Goal: Information Seeking & Learning: Learn about a topic

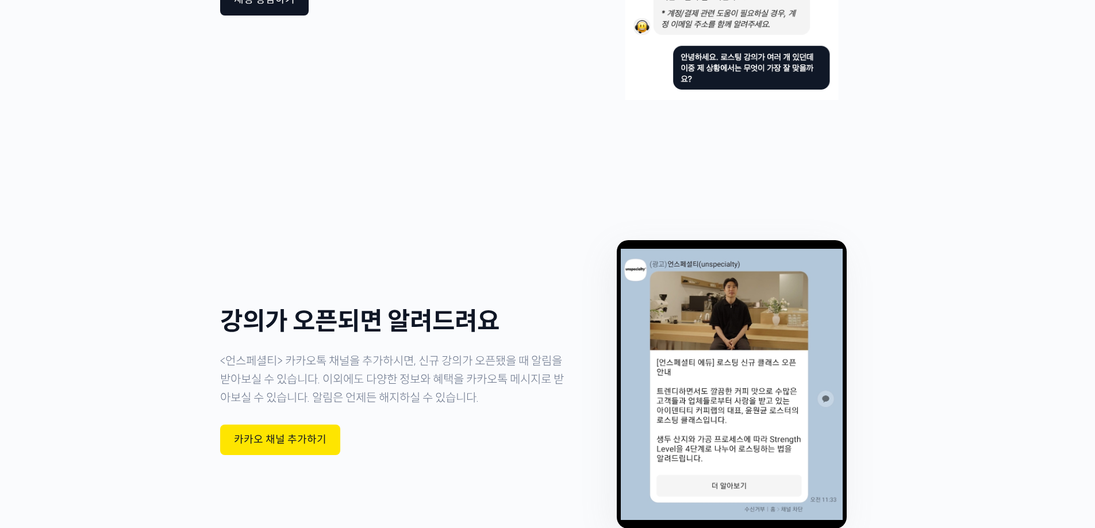
scroll to position [3183, 0]
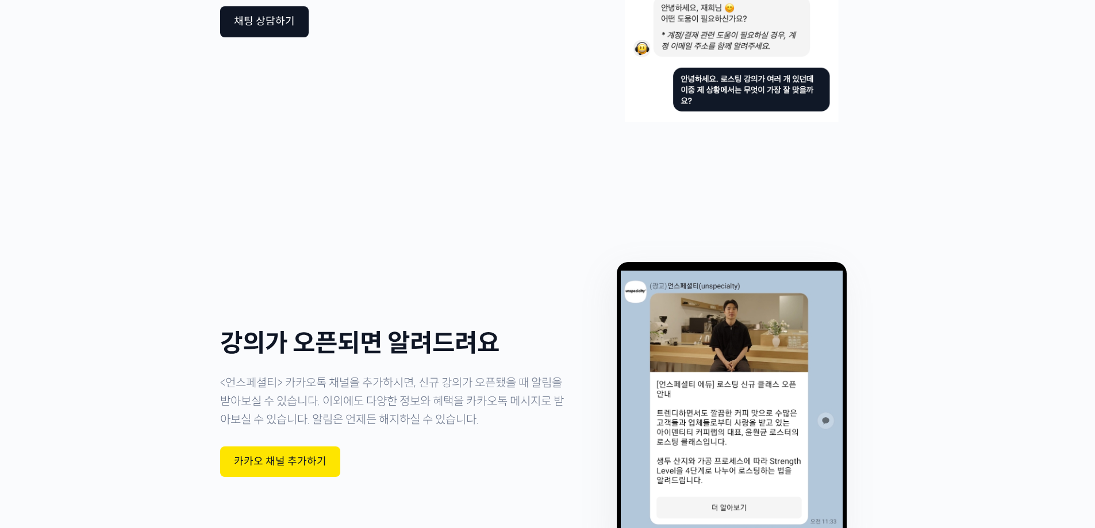
click at [1092, 439] on div "Slide" at bounding box center [548, 404] width 1096 height 460
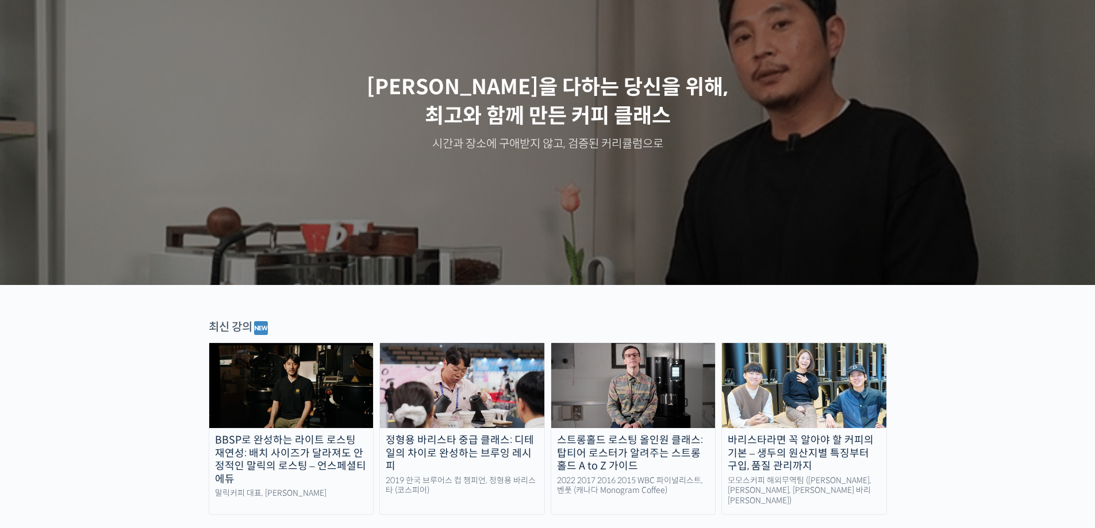
scroll to position [287, 0]
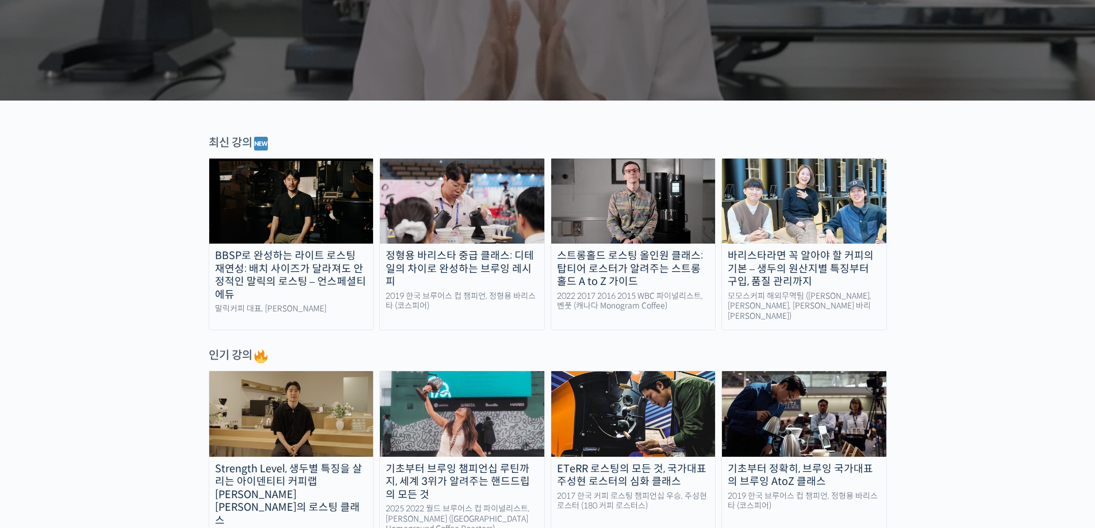
click at [255, 242] on img at bounding box center [291, 201] width 164 height 85
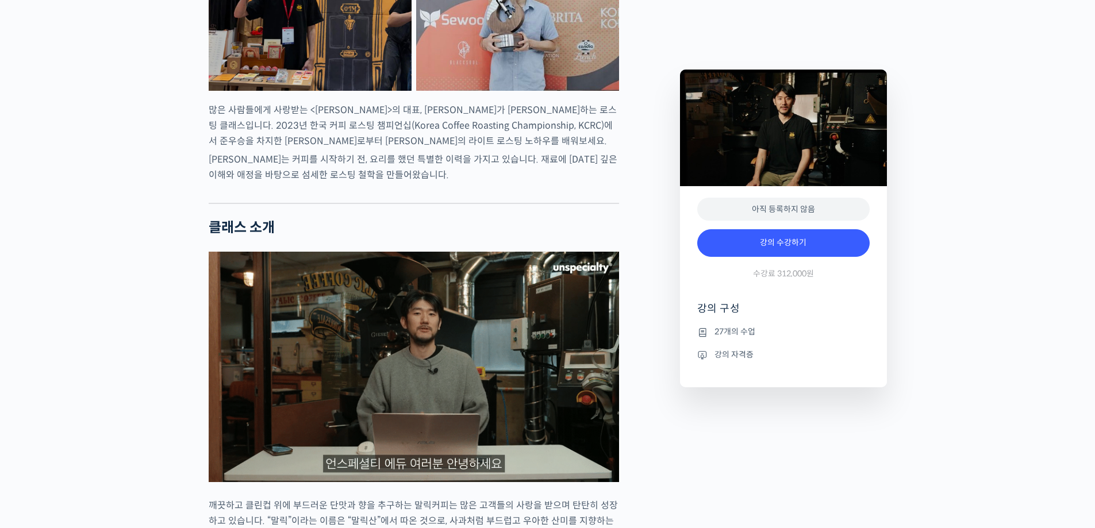
scroll to position [632, 0]
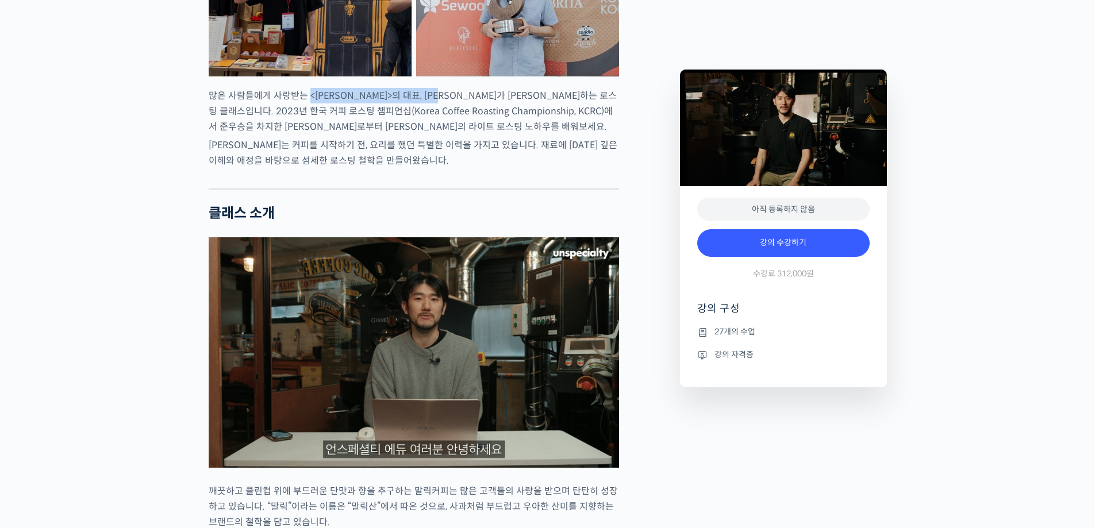
drag, startPoint x: 309, startPoint y: 142, endPoint x: 467, endPoint y: 144, distance: 158.1
click at [467, 135] on p "많은 사람들에게 사랑받는 <말릭커피>의 대표, 최철 로스터가 진행하는 로스팅 클래스입니다. 2023년 한국 커피 로스팅 챔피언십(Korea C…" at bounding box center [414, 111] width 410 height 47
click at [523, 135] on p "많은 사람들에게 사랑받는 <말릭커피>의 대표, 최철 로스터가 진행하는 로스팅 클래스입니다. 2023년 한국 커피 로스팅 챔피언십(Korea C…" at bounding box center [414, 111] width 410 height 47
click at [528, 168] on p "최철 로스터는 커피를 시작하기 전, 요리를 했던 특별한 이력을 가지고 있습니다. 재료에 대한 깊은 이해와 애정을 바탕으로 섬세한 로스팅 철학을…" at bounding box center [414, 152] width 410 height 31
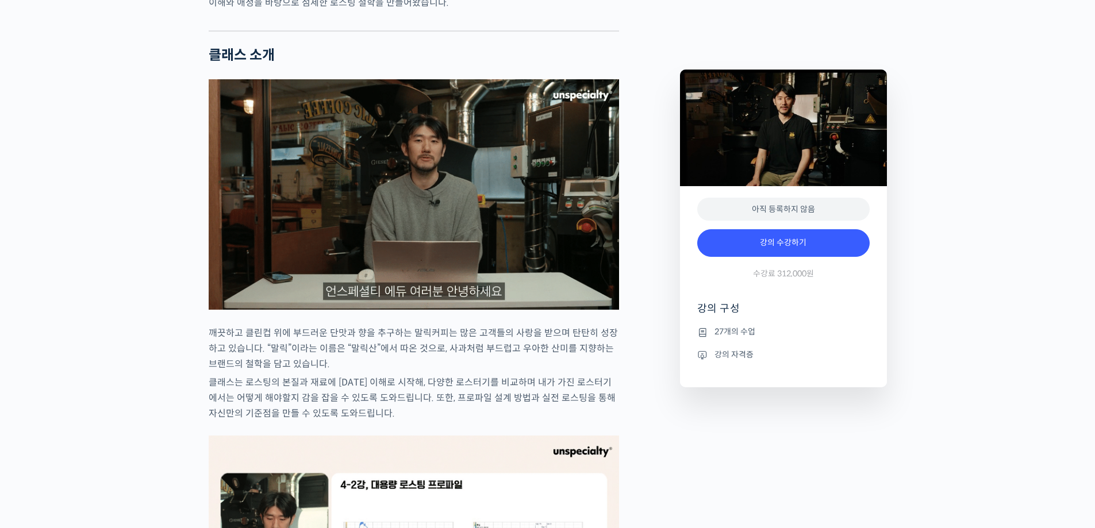
scroll to position [920, 0]
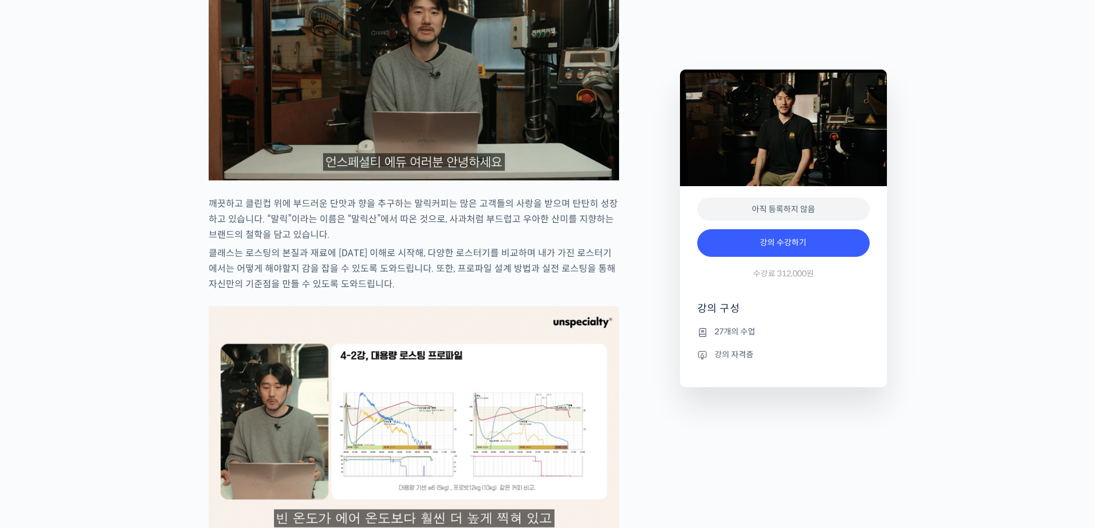
click at [551, 115] on img at bounding box center [414, 65] width 410 height 231
click at [444, 243] on p "깨끗하고 클린컵 위에 부드러운 단맛과 향을 추구하는 말릭커피는 많은 고객들의 사랑을 받으며 탄탄히 성장하고 있습니다. “말릭”이라는 이름은 “…" at bounding box center [414, 219] width 410 height 47
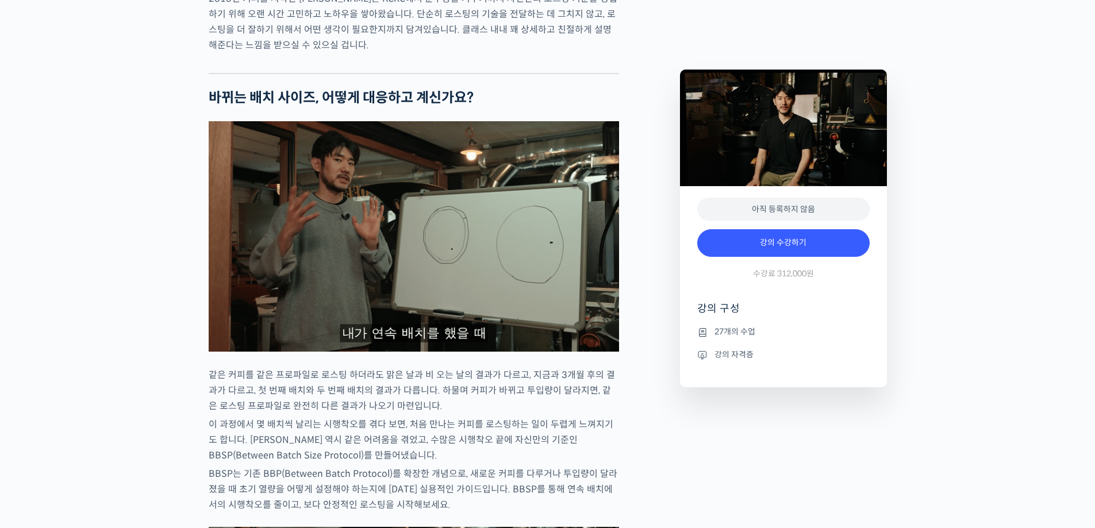
scroll to position [1495, 0]
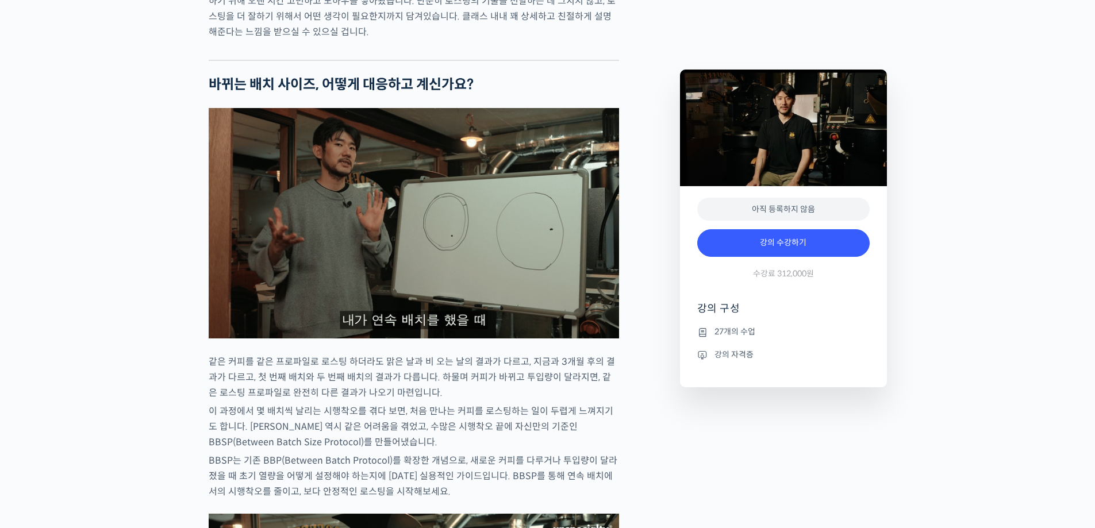
click at [473, 401] on p "같은 커피를 같은 프로파일로 로스팅 하더라도 맑은 날과 비 오는 날의 결과가 다르고, 지금과 3개월 후의 결과가 다르고, 첫 번째 배치와 두 …" at bounding box center [414, 377] width 410 height 47
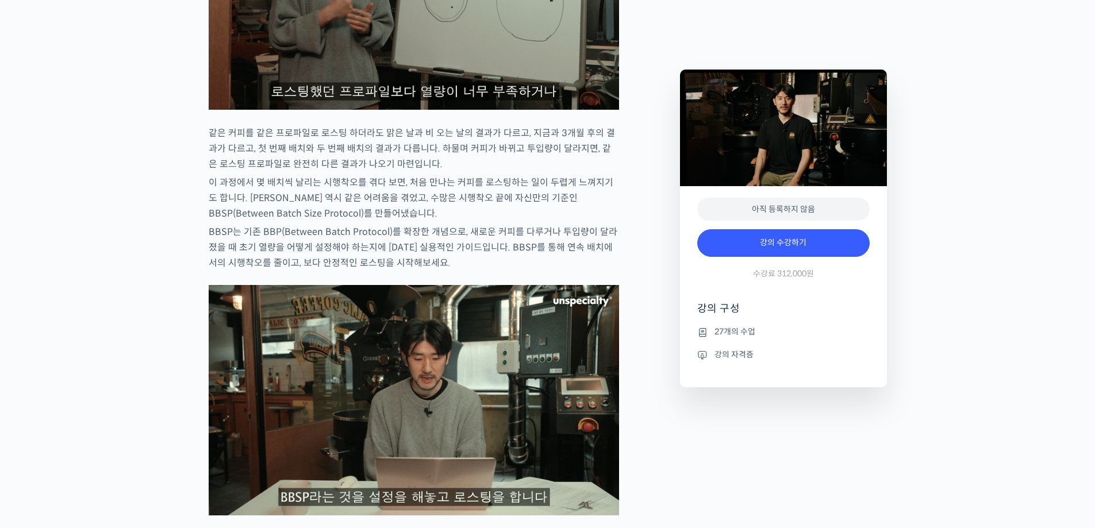
scroll to position [1725, 0]
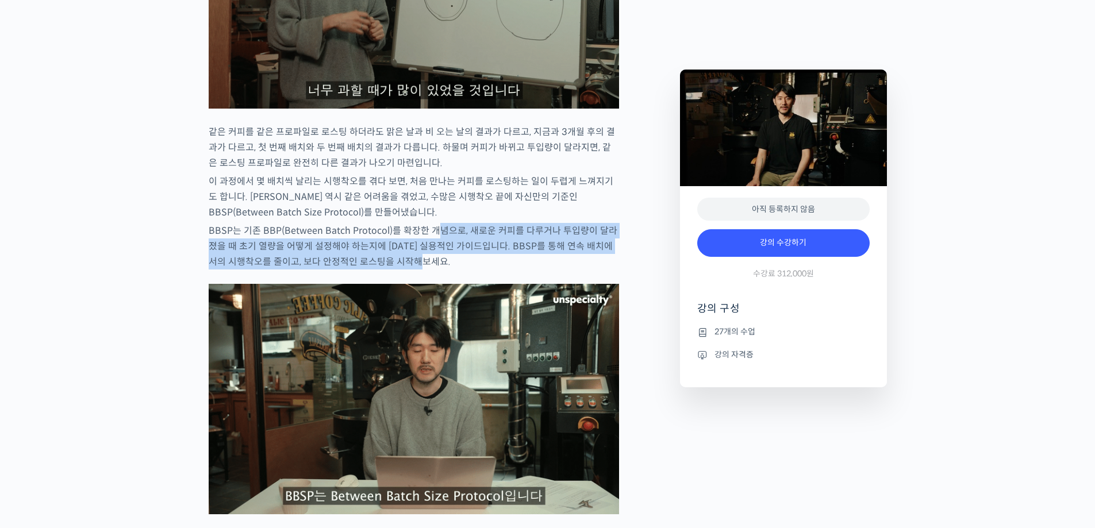
drag, startPoint x: 436, startPoint y: 278, endPoint x: 638, endPoint y: 300, distance: 202.4
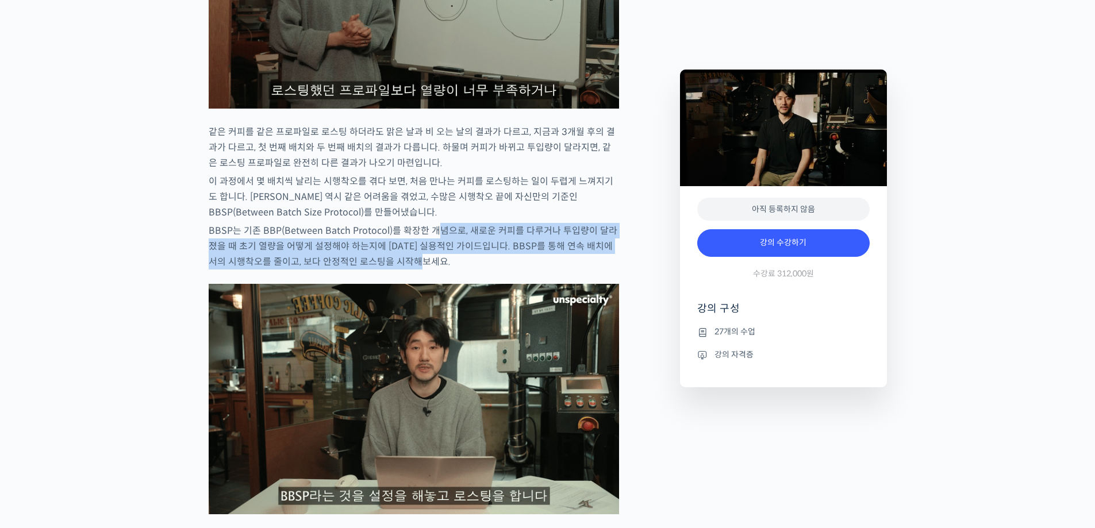
click at [571, 270] on p "BBSP는 기존 BBP(Between Batch Protocol)를 확장한 개념으로, 새로운 커피를 다루거나 투입량이 달라졌을 때 초기 열량을…" at bounding box center [414, 246] width 410 height 47
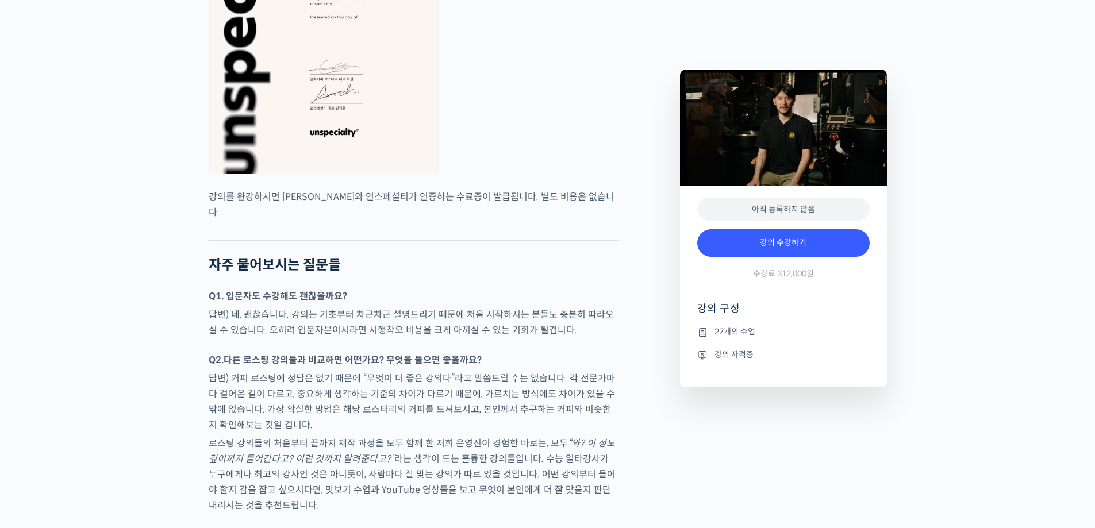
scroll to position [3507, 0]
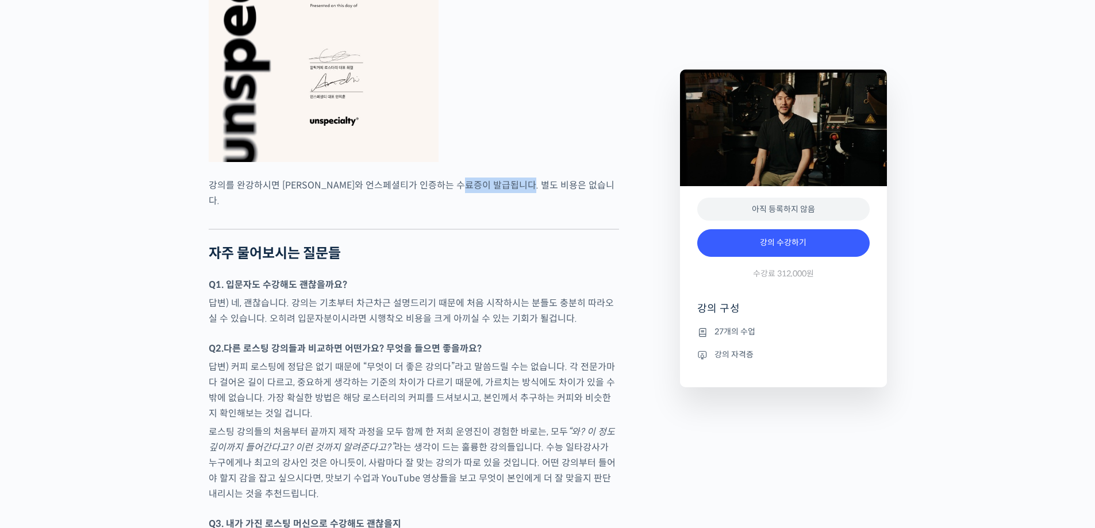
drag, startPoint x: 481, startPoint y: 232, endPoint x: 543, endPoint y: 230, distance: 61.6
click at [543, 209] on p "강의를 완강하시면 최철 로스터와 언스페셜티가 인증하는 수료증이 발급됩니다. 별도 비용은 없습니다." at bounding box center [414, 193] width 410 height 31
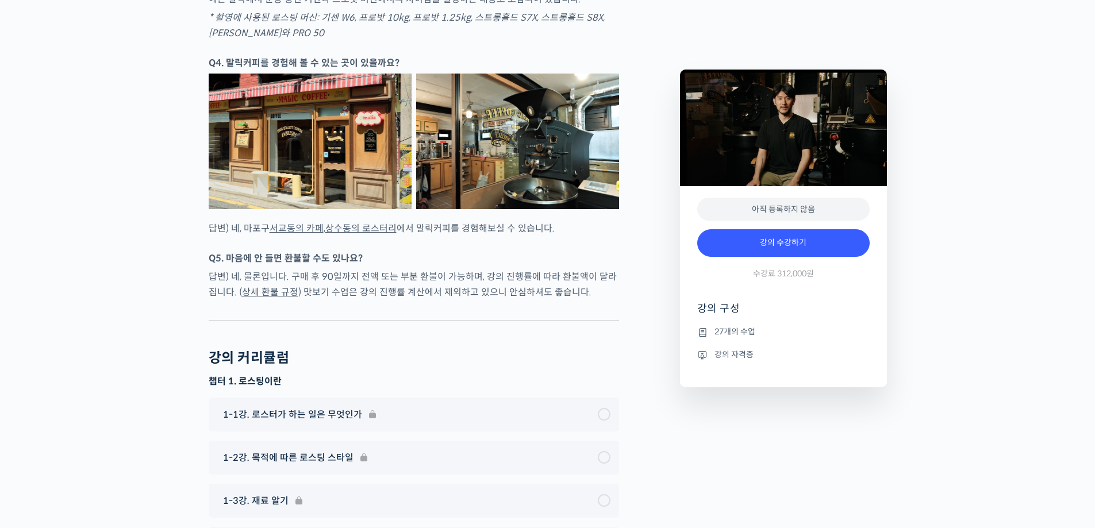
scroll to position [4082, 0]
drag, startPoint x: 437, startPoint y: 252, endPoint x: 532, endPoint y: 255, distance: 95.5
click at [529, 236] on p "답변) 네, 마포구 서교동의 카페 , 상수동의 로스터리 에서 말릭커피를 경험해보실 수 있습니다." at bounding box center [414, 228] width 410 height 16
click at [532, 236] on p "답변) 네, 마포구 서교동의 카페 , 상수동의 로스터리 에서 말릭커피를 경험해보실 수 있습니다." at bounding box center [414, 228] width 410 height 16
click at [355, 178] on img at bounding box center [310, 140] width 203 height 135
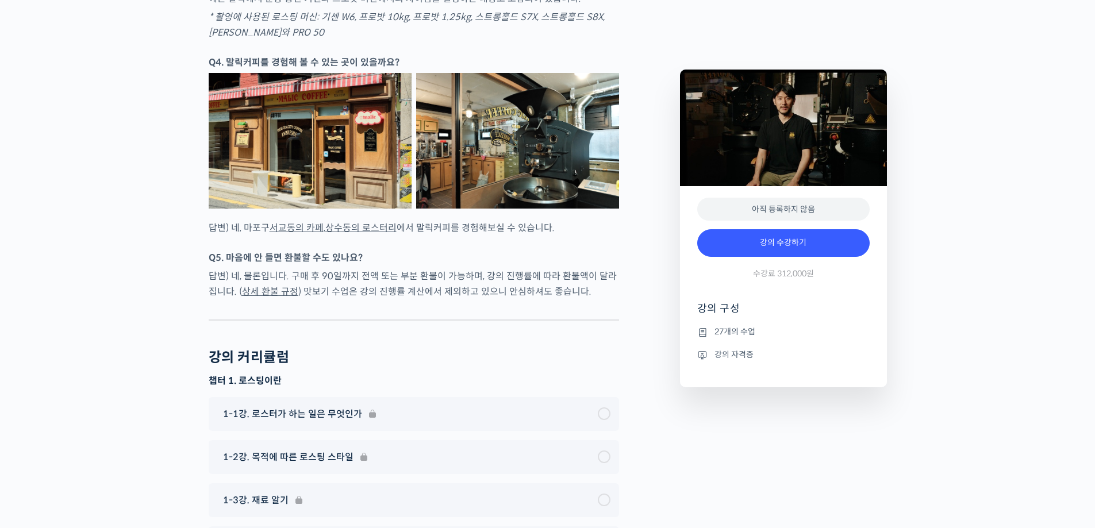
click at [508, 181] on img at bounding box center [517, 140] width 203 height 135
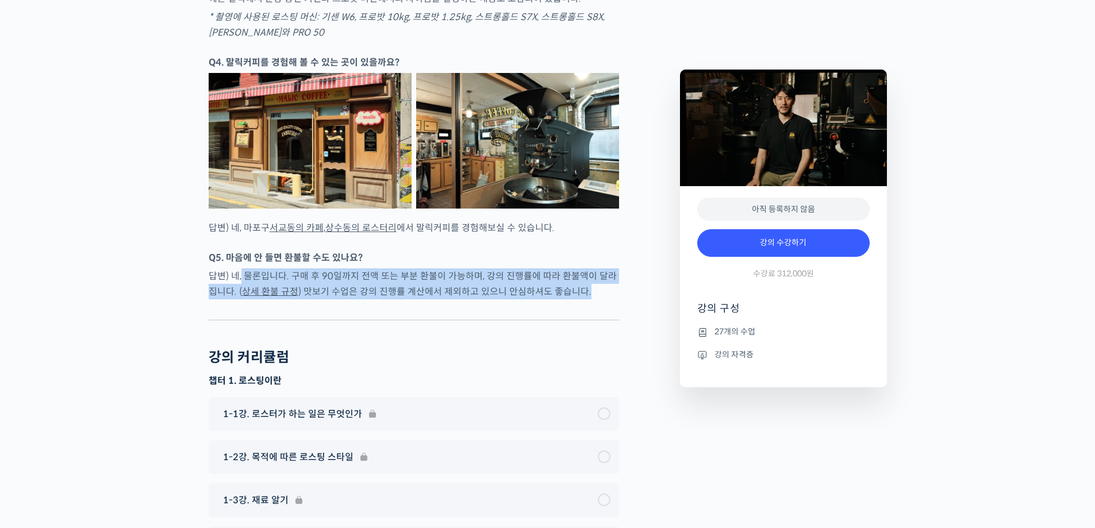
drag, startPoint x: 240, startPoint y: 302, endPoint x: 612, endPoint y: 312, distance: 372.1
click at [612, 300] on p "답변) 네, 물론입니다. 구매 후 90일까지 전액 또는 부분 환불이 가능하며, 강의 진행률에 따라 환불액이 달라집니다. ( 상세 환불 규정 )…" at bounding box center [414, 283] width 410 height 31
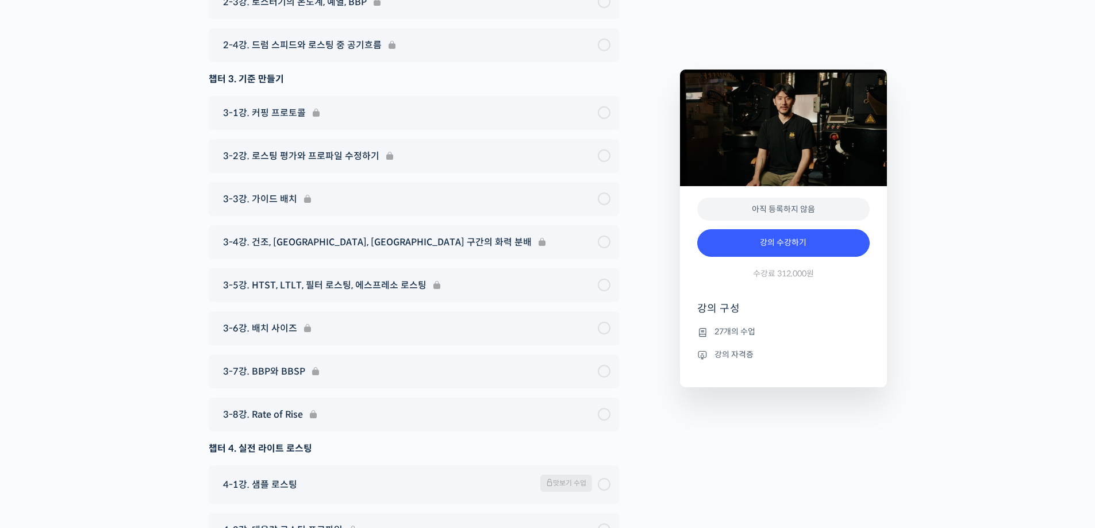
scroll to position [4772, 0]
